Goal: Task Accomplishment & Management: Use online tool/utility

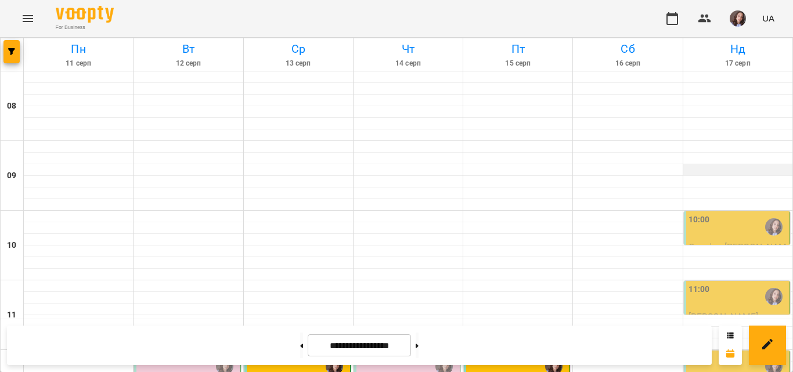
scroll to position [116, 0]
click at [734, 283] on div "11:00" at bounding box center [737, 296] width 99 height 27
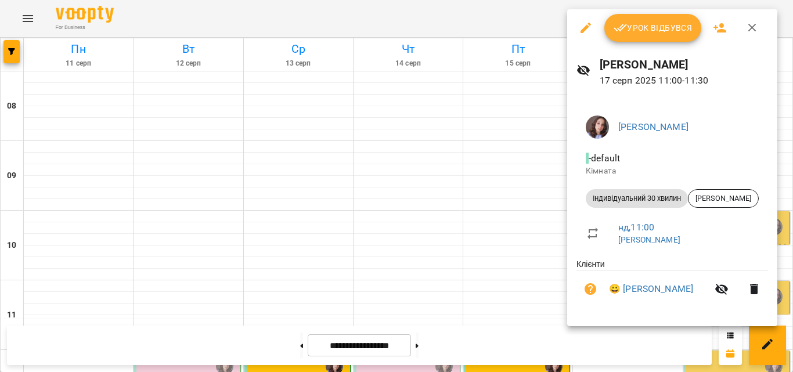
click at [752, 28] on icon "button" at bounding box center [752, 28] width 8 height 8
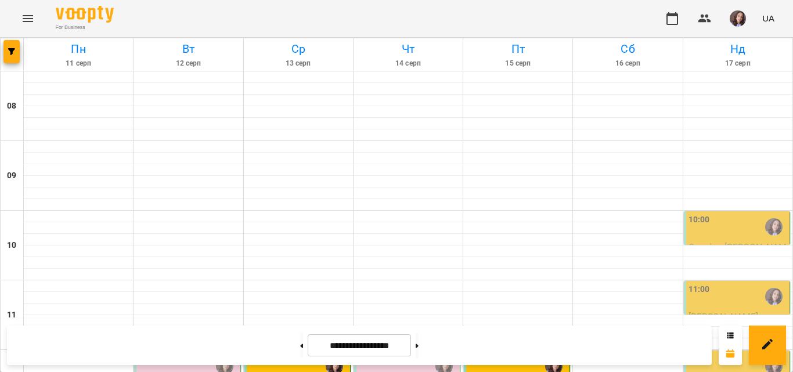
click at [716, 214] on div "10:00" at bounding box center [737, 227] width 99 height 27
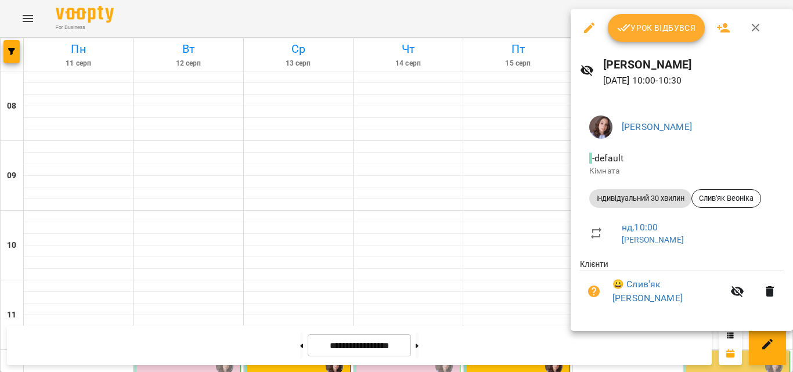
click at [666, 33] on span "Урок відбувся" at bounding box center [656, 28] width 79 height 14
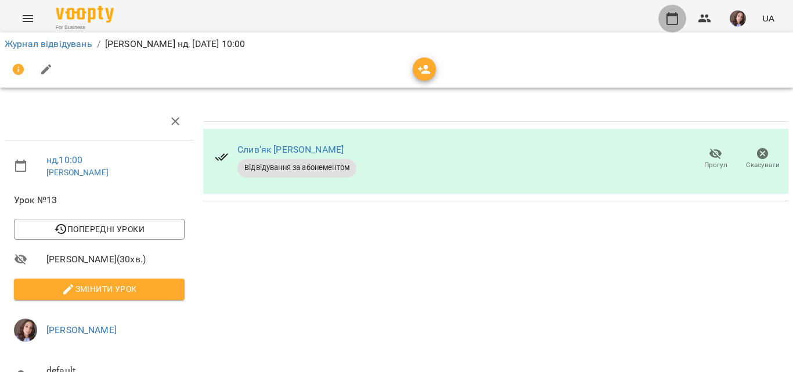
click at [678, 20] on icon "button" at bounding box center [672, 18] width 12 height 13
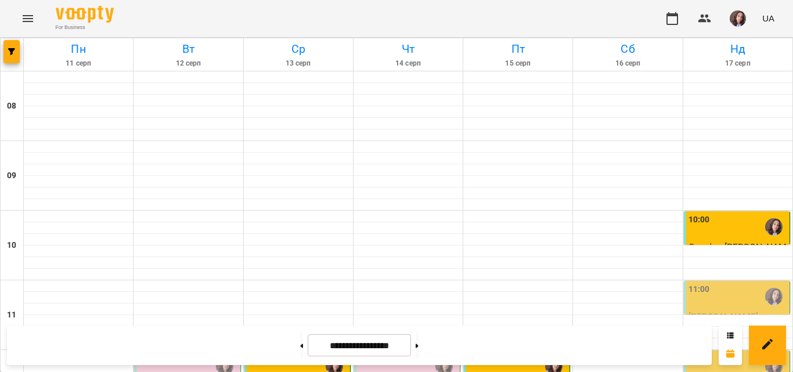
scroll to position [232, 0]
click at [725, 353] on div "12:00" at bounding box center [737, 366] width 99 height 27
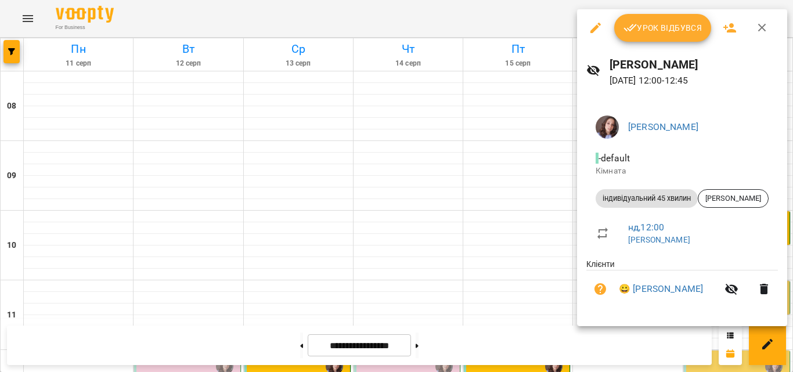
click at [633, 32] on icon "button" at bounding box center [630, 28] width 14 height 14
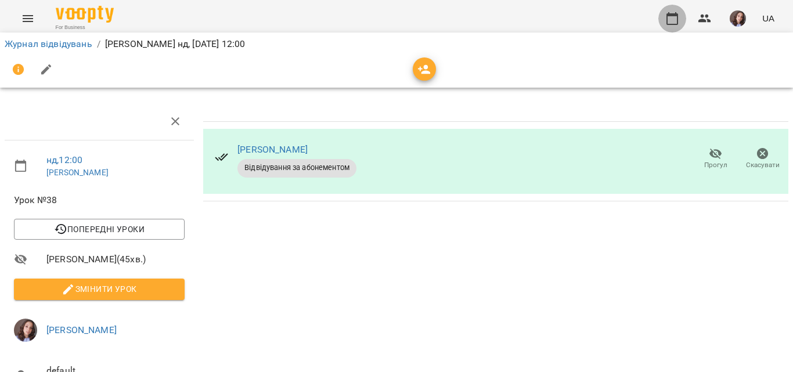
click at [684, 17] on button "button" at bounding box center [672, 19] width 28 height 28
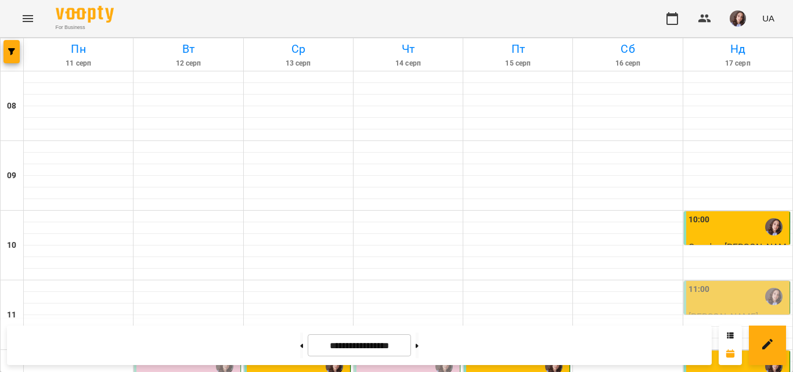
scroll to position [639, 0]
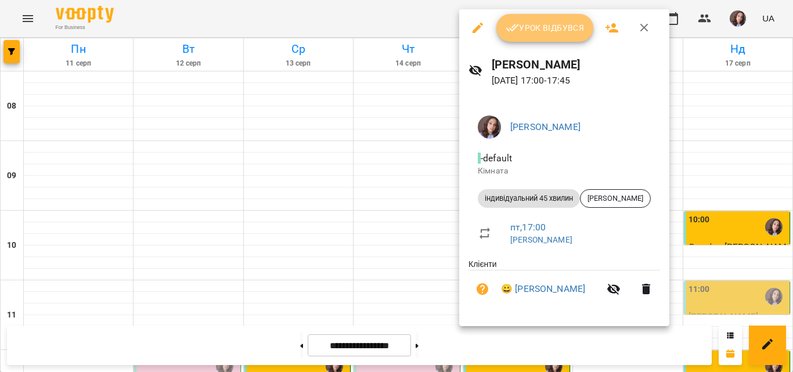
click at [533, 28] on span "Урок відбувся" at bounding box center [545, 28] width 79 height 14
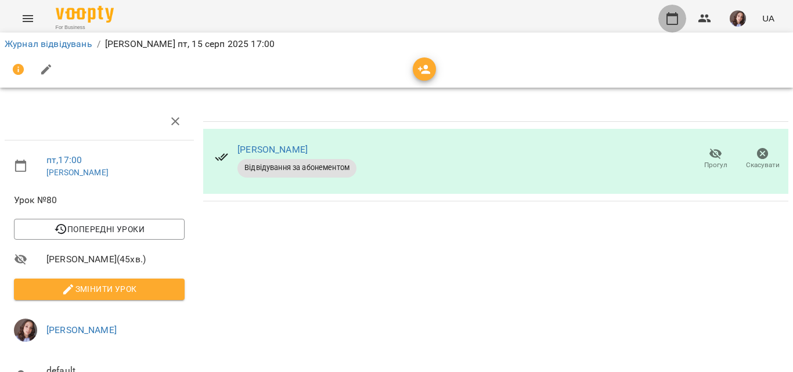
click at [677, 22] on icon "button" at bounding box center [672, 19] width 14 height 14
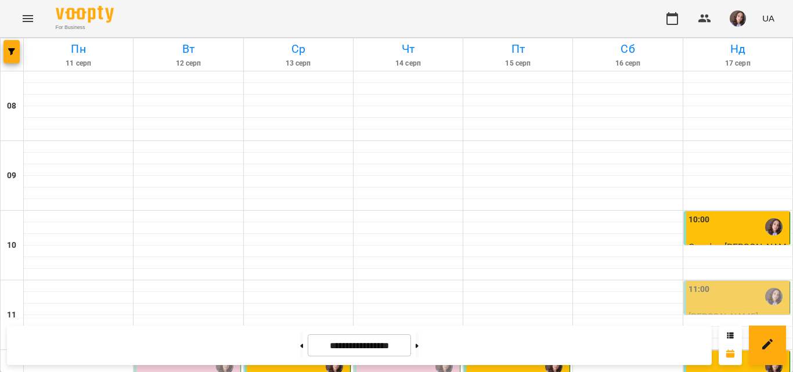
scroll to position [580, 0]
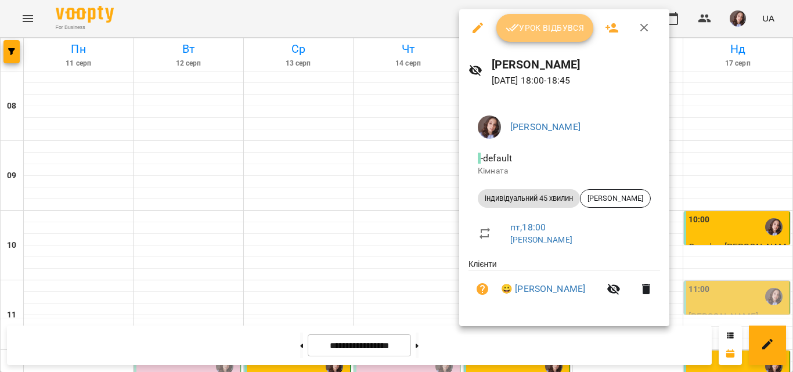
click at [557, 36] on button "Урок відбувся" at bounding box center [545, 28] width 98 height 28
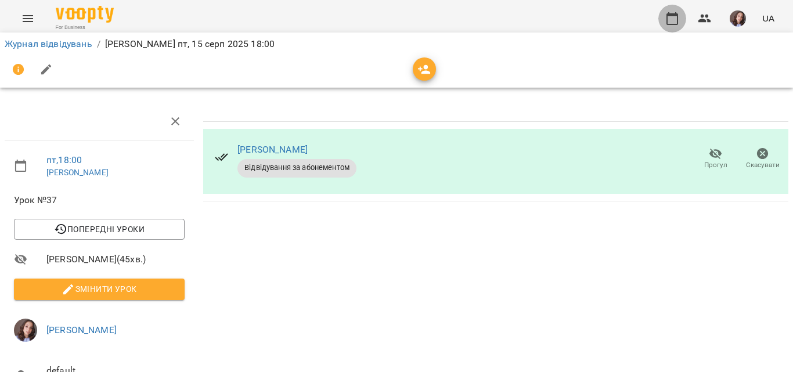
click at [681, 17] on button "button" at bounding box center [672, 19] width 28 height 28
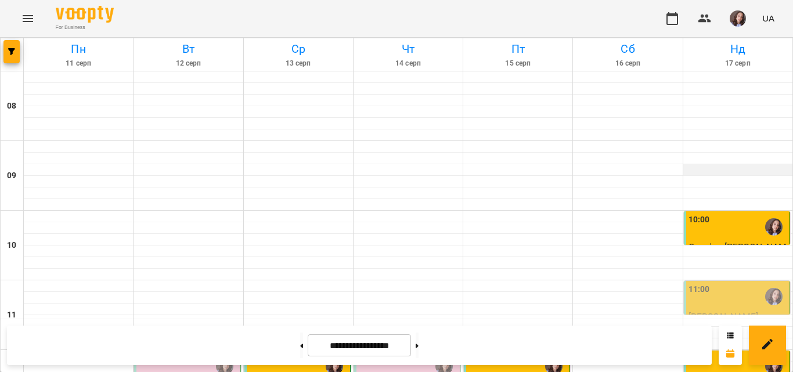
scroll to position [580, 0]
click at [734, 24] on img "button" at bounding box center [738, 18] width 16 height 16
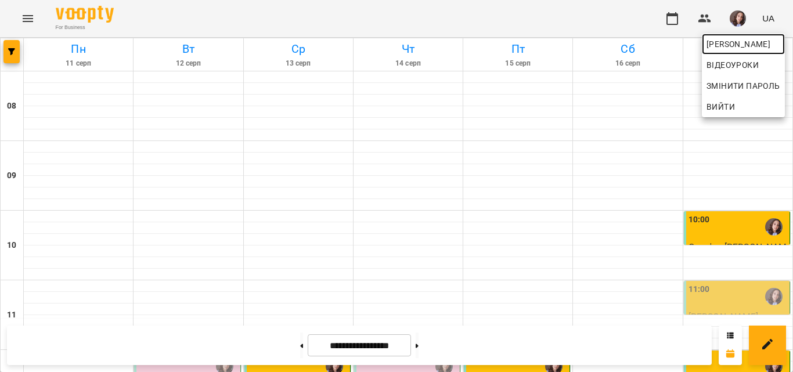
click at [719, 45] on span "[PERSON_NAME]" at bounding box center [743, 44] width 74 height 14
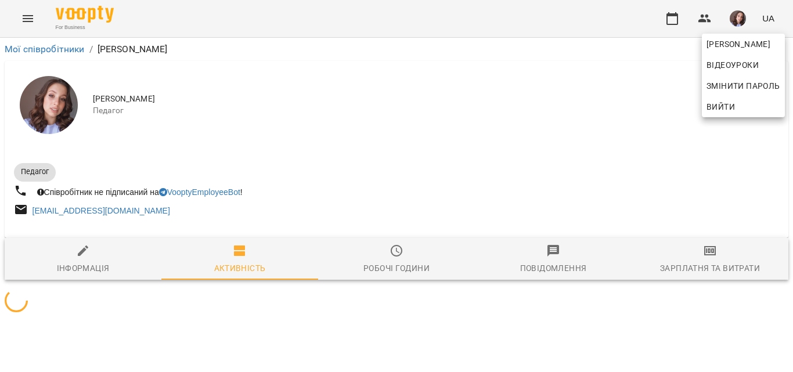
click at [698, 264] on div at bounding box center [396, 186] width 793 height 372
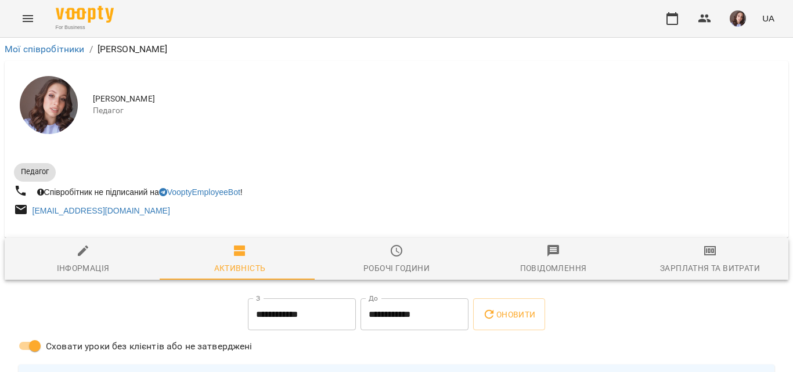
click at [698, 264] on div "[PERSON_NAME] Відеоуроки Змінити пароль Вийти" at bounding box center [396, 186] width 793 height 372
click at [698, 264] on div "Зарплатня та Витрати" at bounding box center [710, 268] width 100 height 14
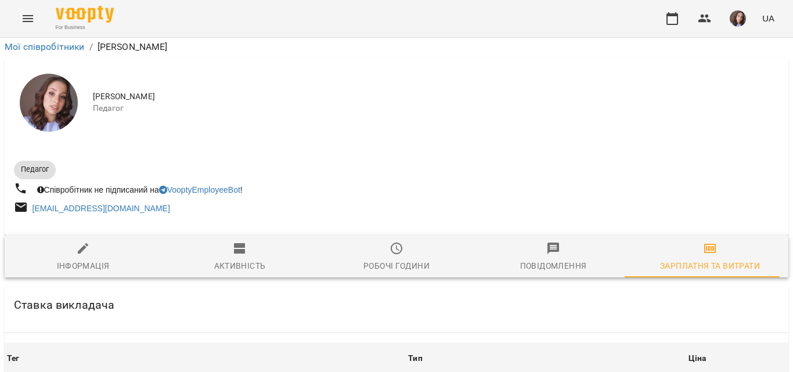
scroll to position [464, 0]
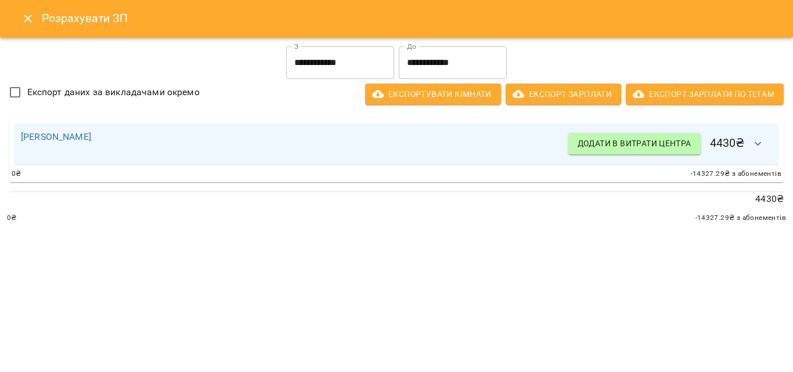
click at [342, 60] on input "**********" at bounding box center [340, 62] width 108 height 33
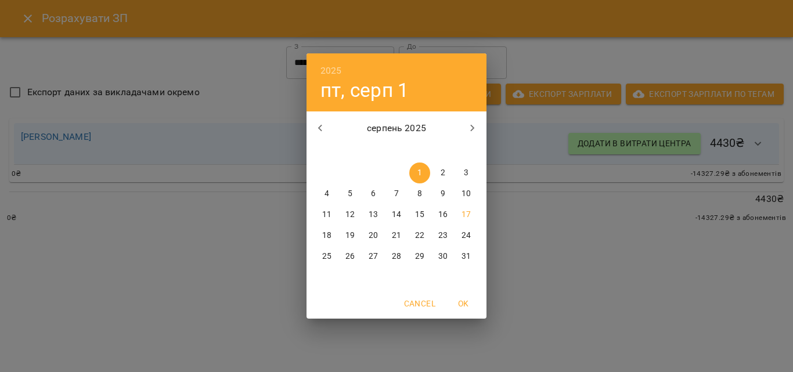
click at [333, 213] on span "11" at bounding box center [326, 215] width 21 height 12
type input "**********"
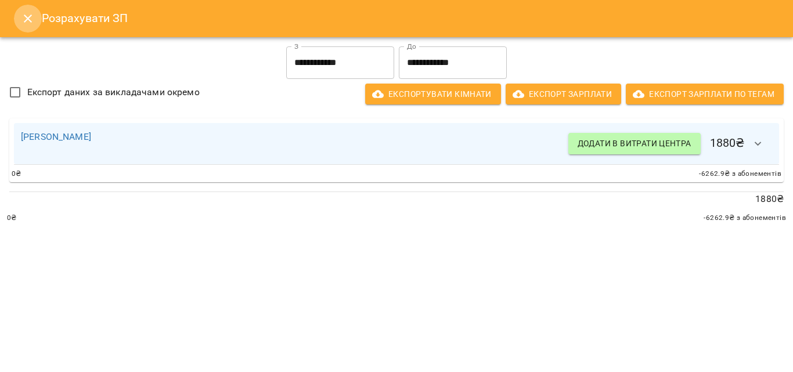
click at [20, 15] on button "Close" at bounding box center [28, 19] width 28 height 28
